Goal: Check status

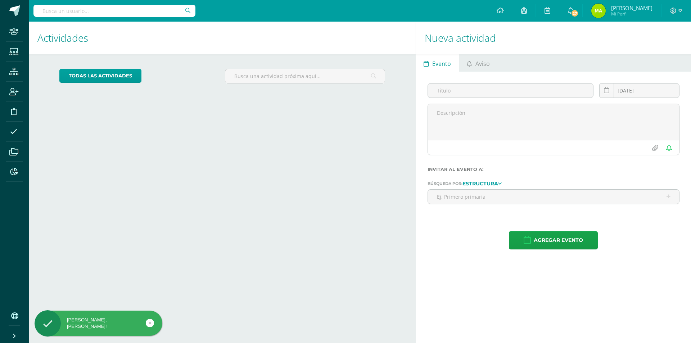
click at [82, 15] on input "text" at bounding box center [114, 11] width 162 height 12
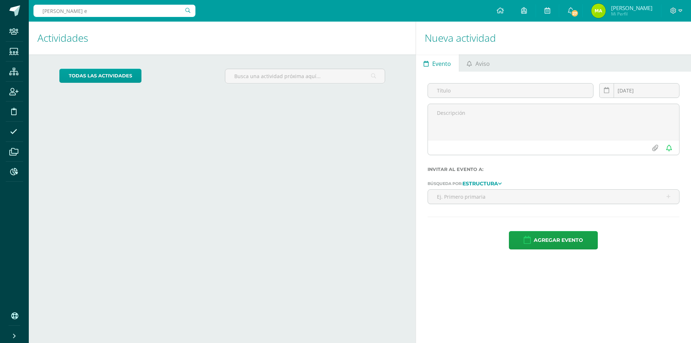
type input "pablo andre es"
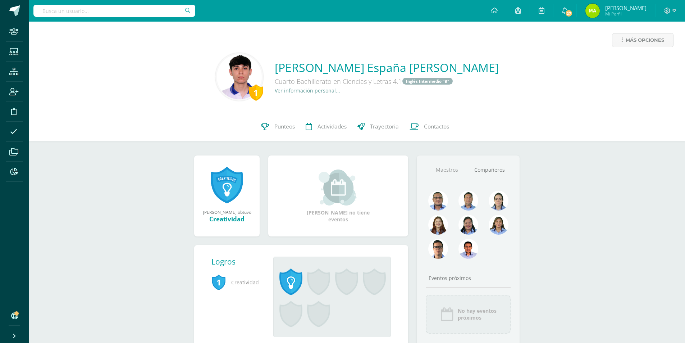
click at [340, 90] on link "Ver información personal..." at bounding box center [307, 90] width 65 height 7
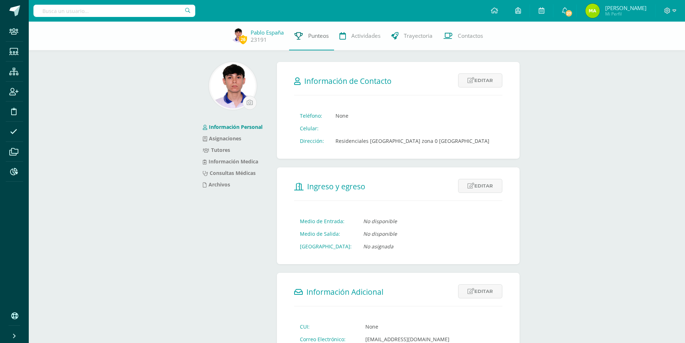
click at [305, 33] on link "Punteos" at bounding box center [311, 36] width 45 height 29
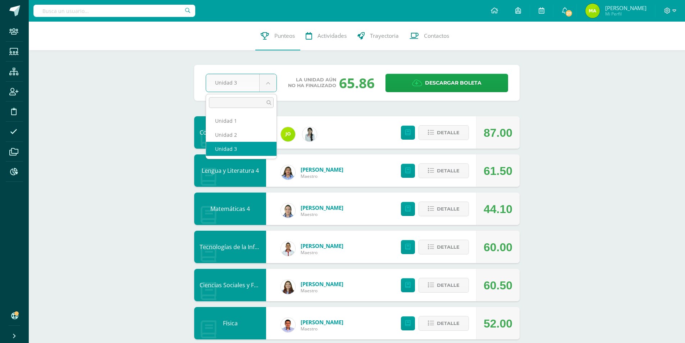
click at [272, 82] on body "Staff Estudiantes Estructura Inscripción Disciplina Asistencia Archivos Reporte…" at bounding box center [342, 310] width 685 height 621
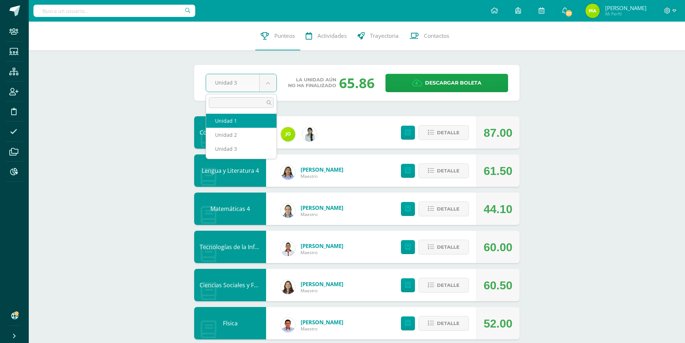
select select "Unidad 1"
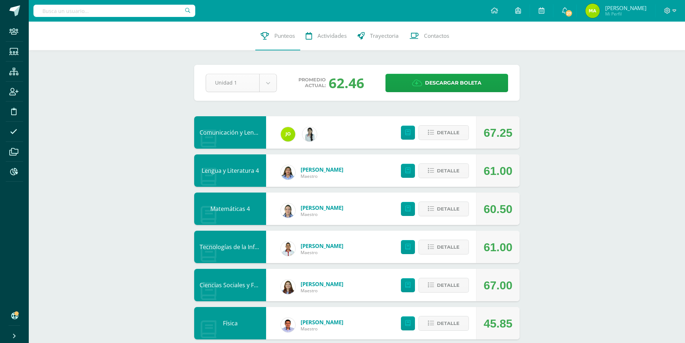
click at [234, 80] on body "Staff Estudiantes Estructura Inscripción Disciplina Asistencia Archivos Reporte…" at bounding box center [342, 310] width 685 height 621
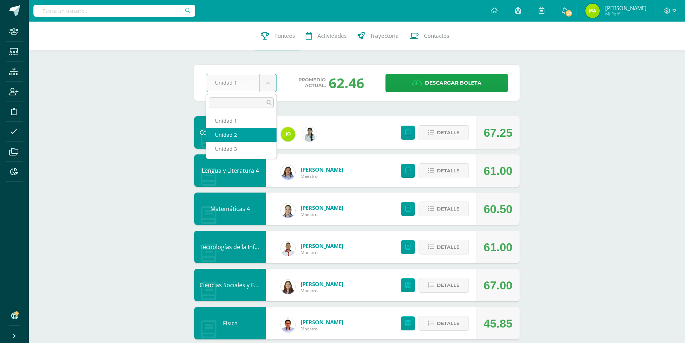
select select "Unidad 2"
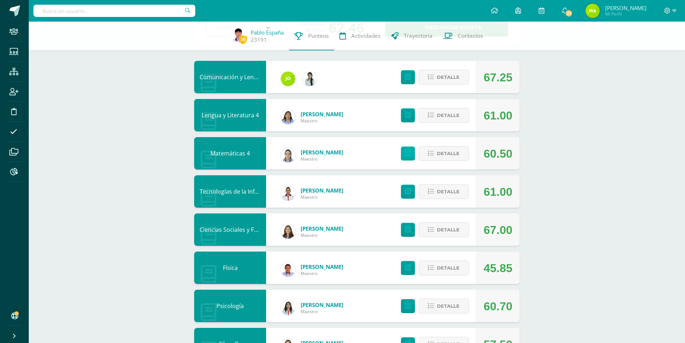
scroll to position [108, 0]
